Goal: Check status: Check status

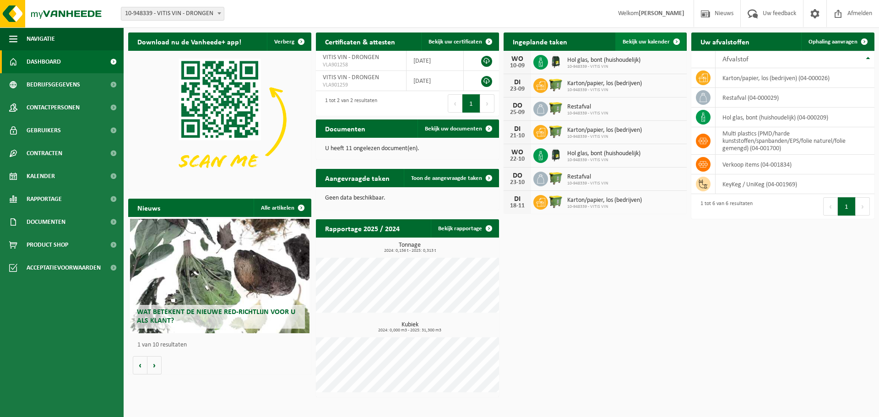
click at [659, 41] on span "Bekijk uw kalender" at bounding box center [645, 42] width 47 height 6
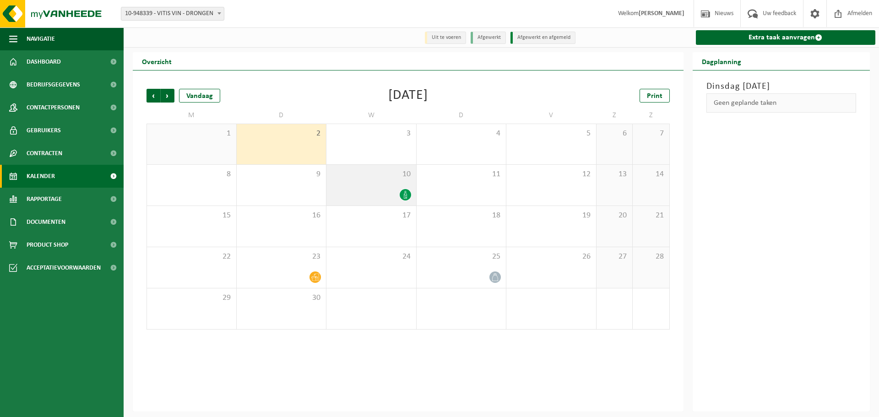
click at [408, 193] on icon at bounding box center [405, 195] width 8 height 8
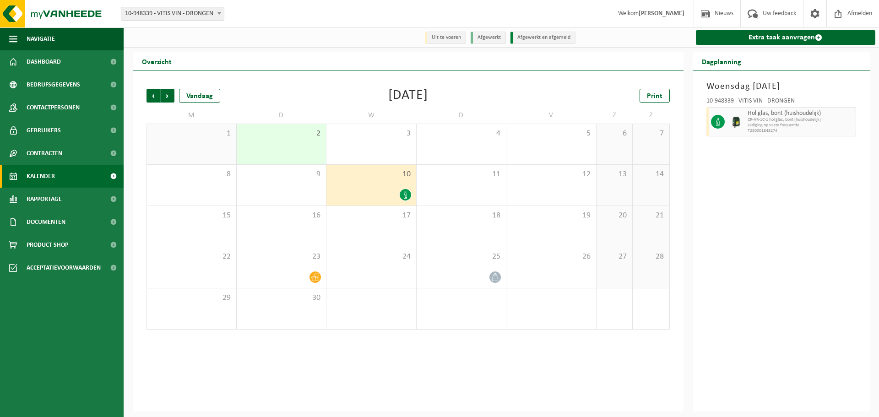
click at [407, 198] on icon at bounding box center [405, 195] width 8 height 8
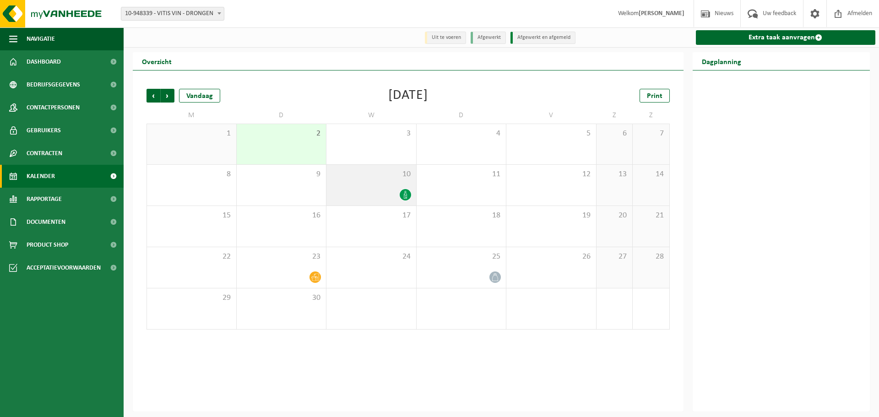
click at [407, 198] on icon at bounding box center [405, 195] width 8 height 8
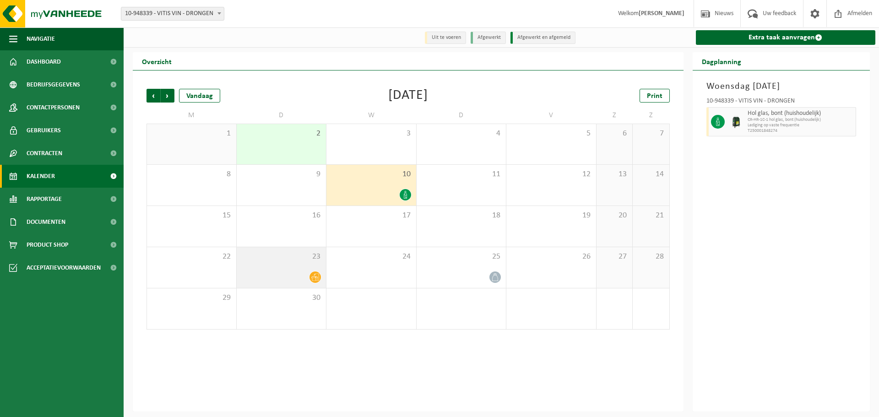
click at [314, 278] on icon at bounding box center [315, 277] width 8 height 8
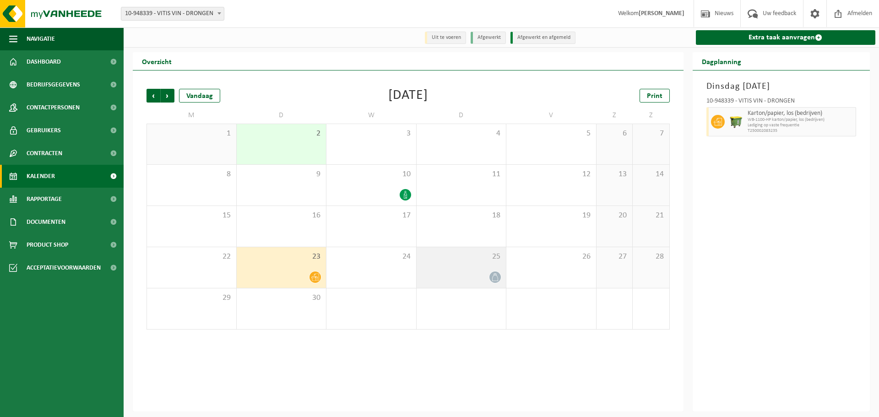
click at [495, 280] on icon at bounding box center [495, 277] width 8 height 8
